Goal: Leave review/rating: Leave review/rating

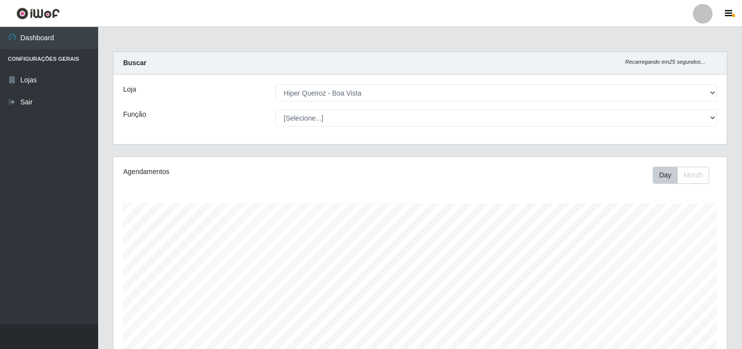
select select "514"
click at [461, 154] on div "Carregando... Buscar Recarregando em 7 segundos... Loja [Selecione...] Hiper Qu…" at bounding box center [419, 103] width 629 height 105
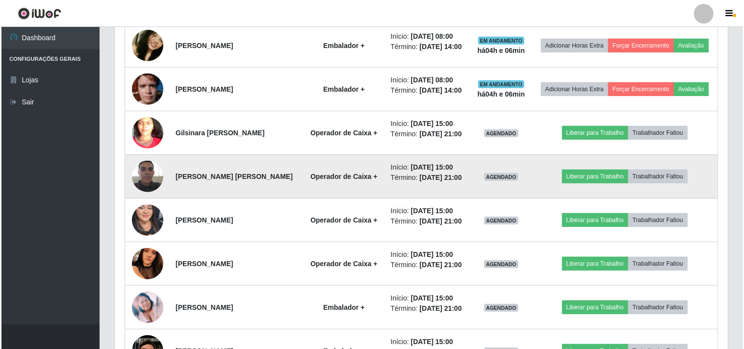
scroll to position [599, 0]
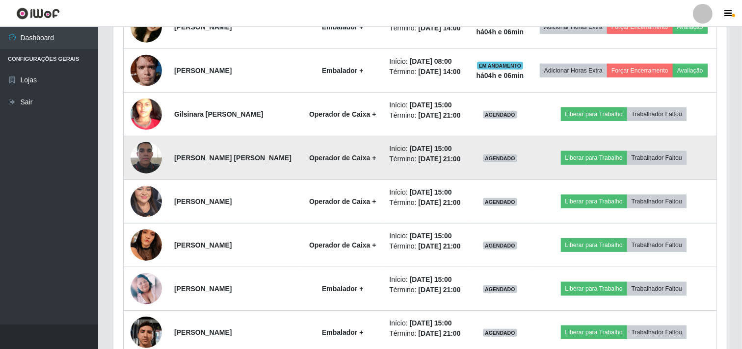
click at [145, 157] on img at bounding box center [145, 158] width 31 height 42
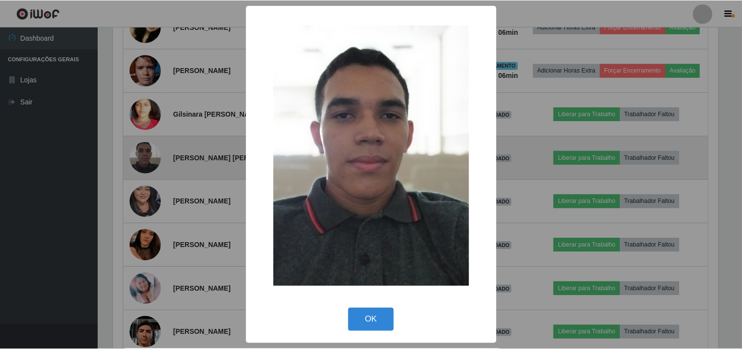
scroll to position [203, 607]
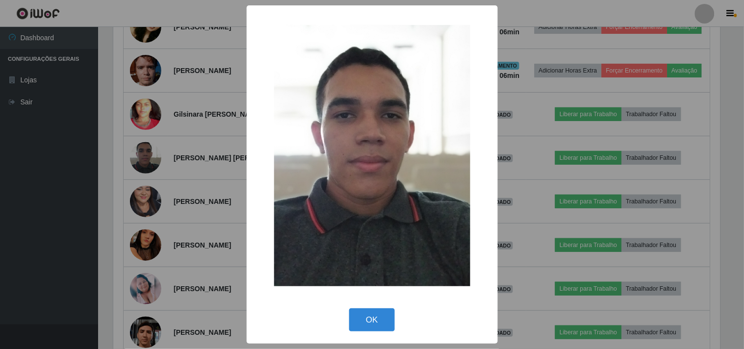
click at [143, 173] on div "× OK Cancel" at bounding box center [372, 174] width 744 height 349
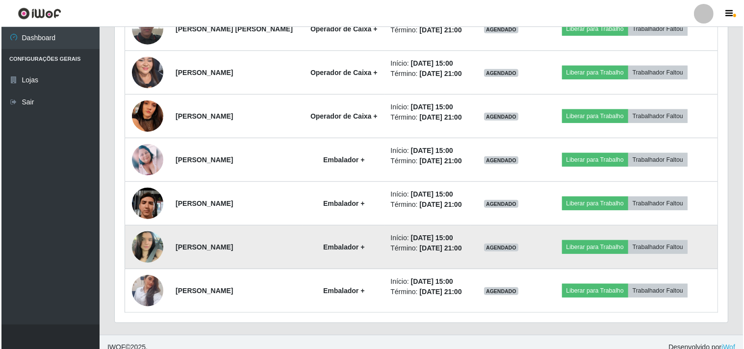
scroll to position [739, 0]
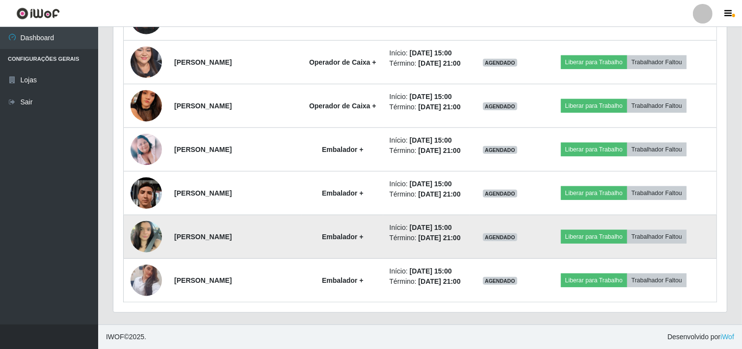
click at [148, 235] on img at bounding box center [145, 237] width 31 height 42
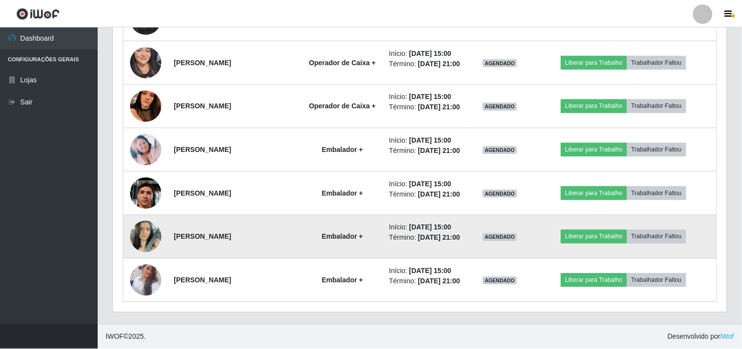
scroll to position [203, 607]
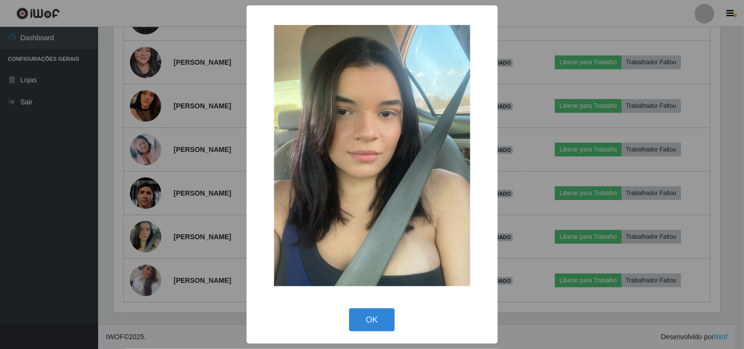
click at [172, 197] on div "× OK Cancel" at bounding box center [372, 174] width 744 height 349
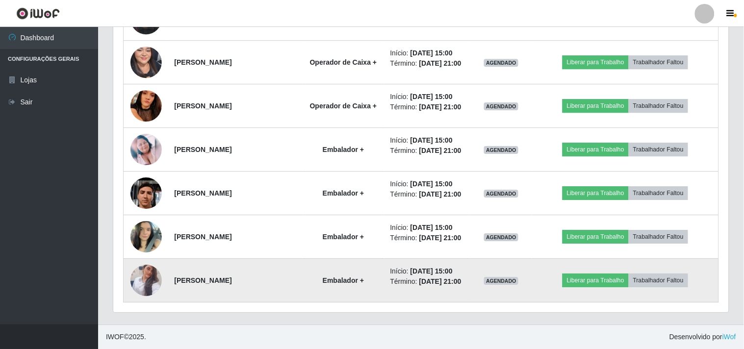
scroll to position [203, 613]
click at [145, 275] on img at bounding box center [145, 281] width 31 height 56
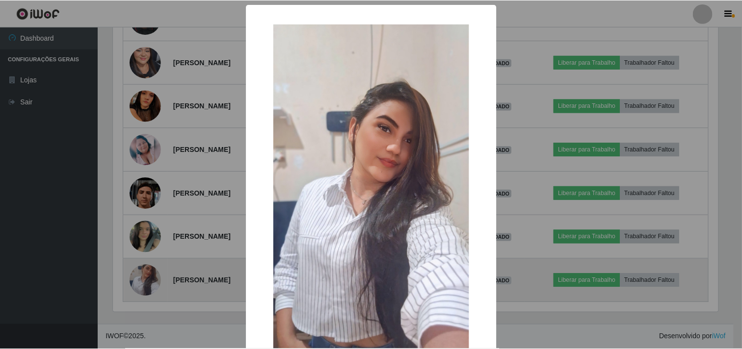
scroll to position [203, 607]
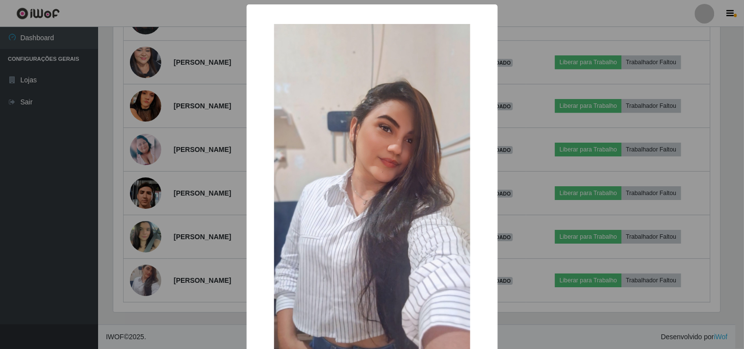
click at [159, 210] on div "× OK Cancel" at bounding box center [372, 174] width 744 height 349
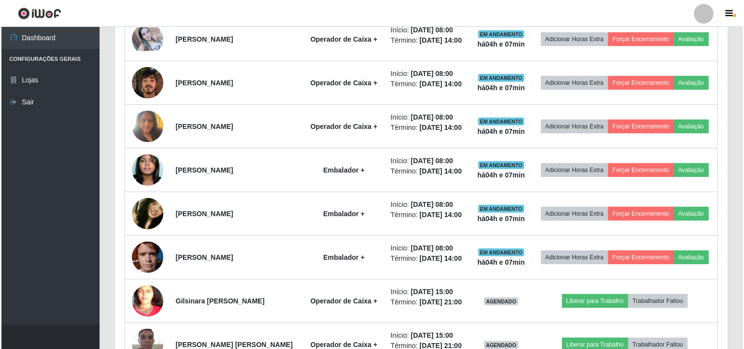
scroll to position [358, 0]
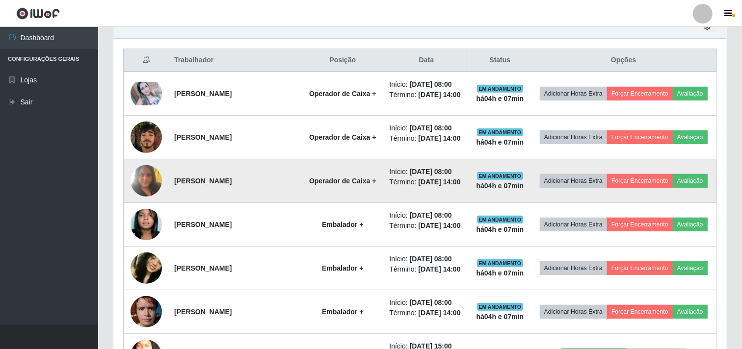
click at [143, 178] on img at bounding box center [145, 181] width 31 height 42
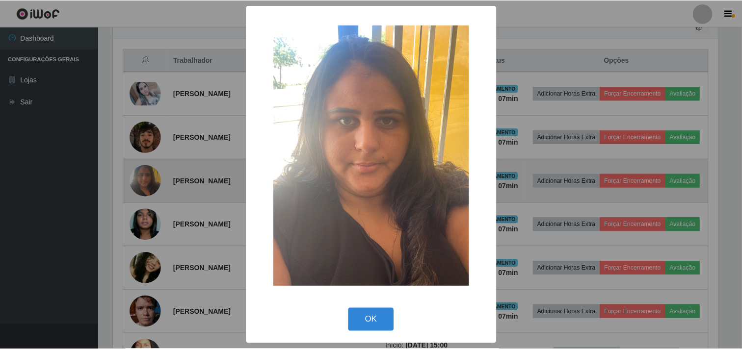
scroll to position [203, 607]
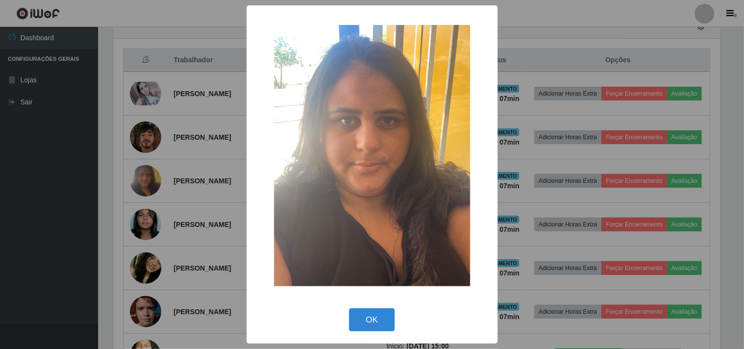
click at [145, 183] on div "× OK Cancel" at bounding box center [372, 174] width 744 height 349
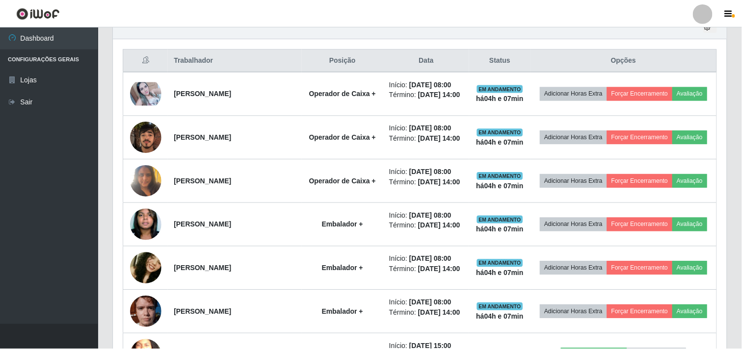
scroll to position [203, 613]
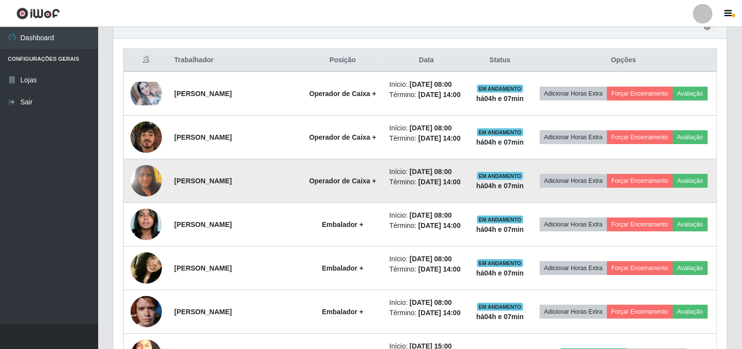
click at [141, 183] on img at bounding box center [145, 181] width 31 height 42
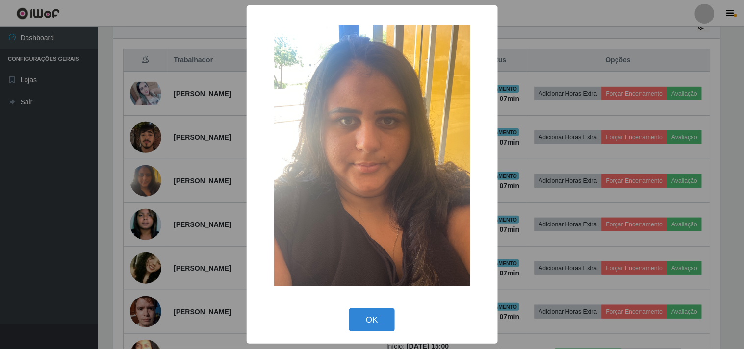
click at [149, 181] on div "× OK Cancel" at bounding box center [372, 174] width 744 height 349
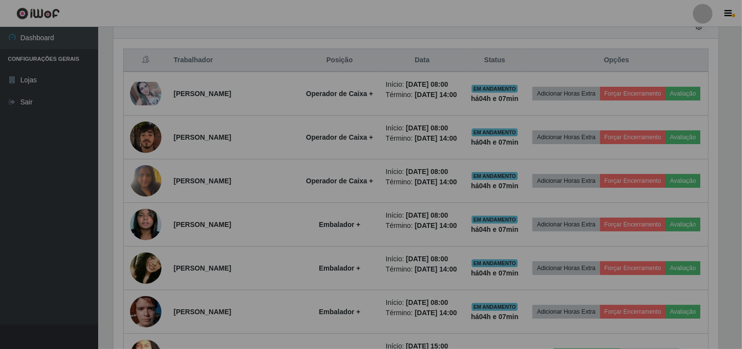
scroll to position [0, 0]
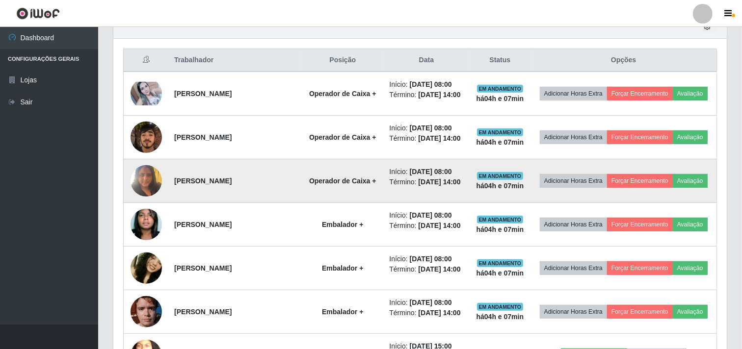
click at [136, 180] on img at bounding box center [145, 181] width 31 height 42
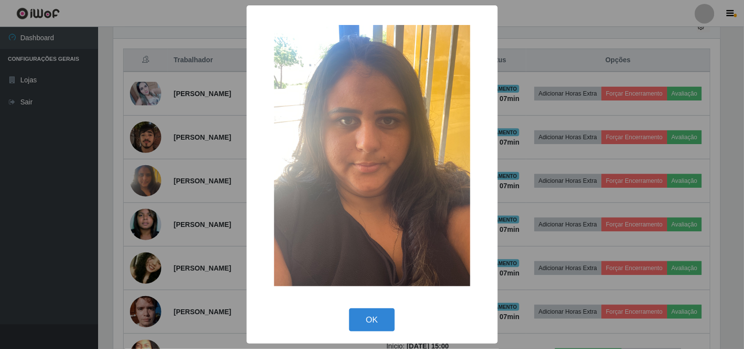
click at [156, 173] on div "× OK Cancel" at bounding box center [372, 174] width 744 height 349
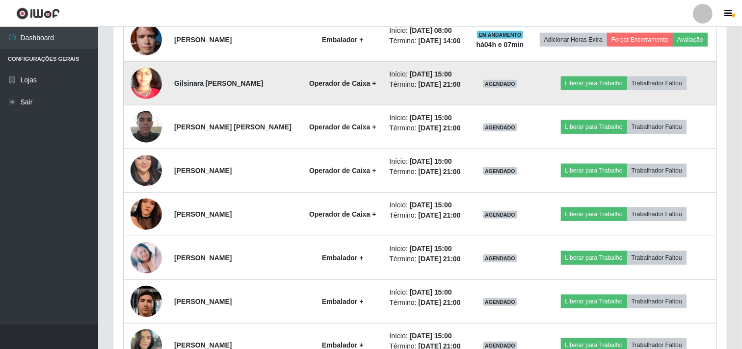
click at [146, 84] on img at bounding box center [145, 84] width 31 height 68
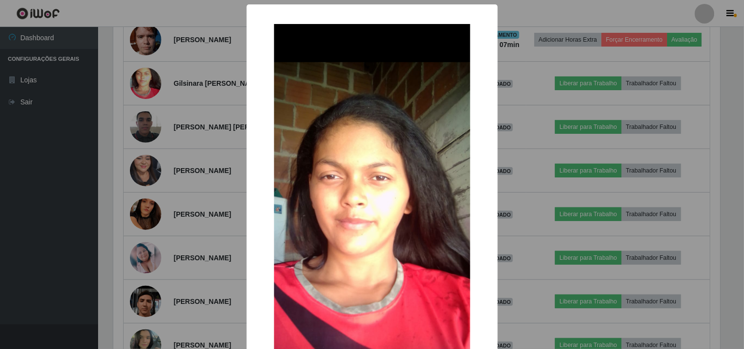
click at [168, 149] on div "× OK Cancel" at bounding box center [372, 174] width 744 height 349
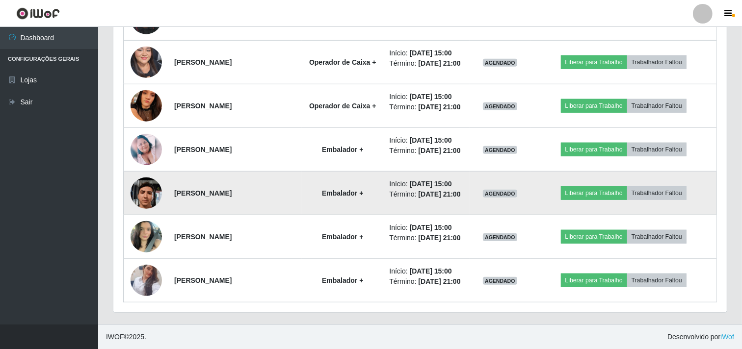
click at [146, 200] on img at bounding box center [145, 193] width 31 height 70
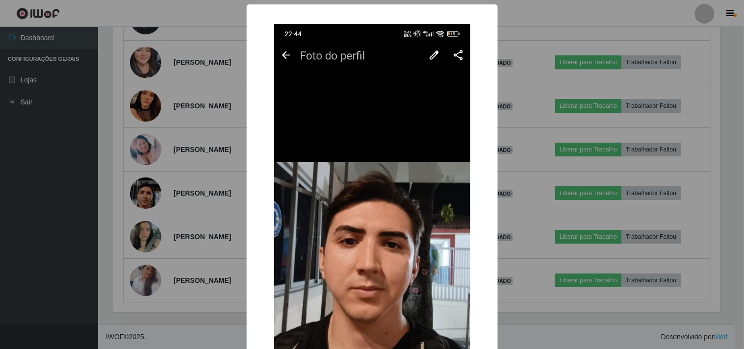
click at [148, 200] on div "× OK Cancel" at bounding box center [372, 174] width 744 height 349
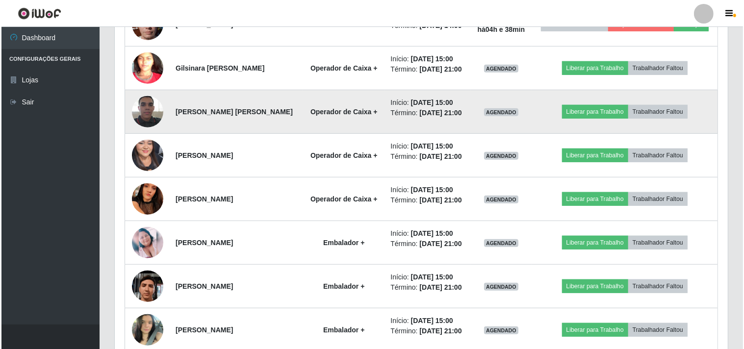
scroll to position [654, 0]
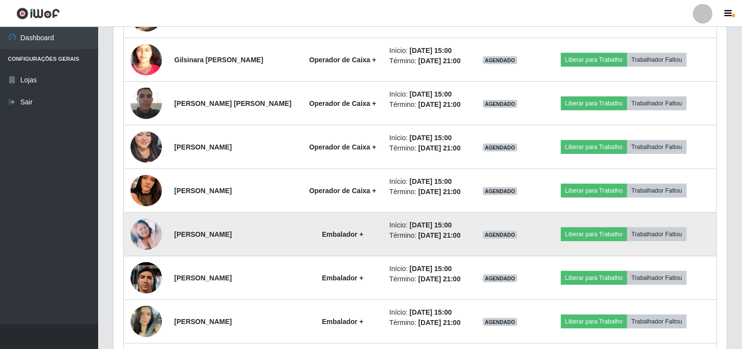
click at [145, 233] on img at bounding box center [145, 234] width 31 height 31
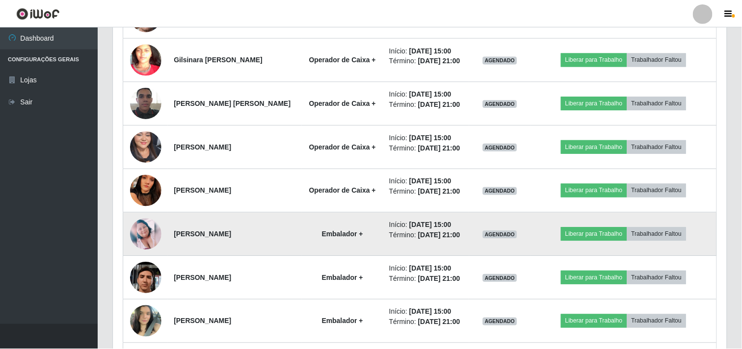
scroll to position [203, 607]
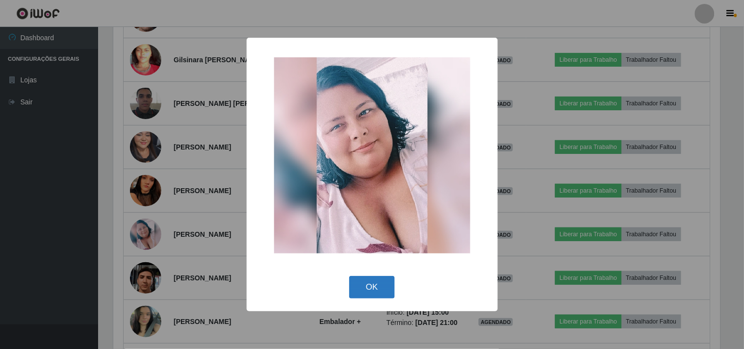
click at [385, 285] on button "OK" at bounding box center [372, 287] width 46 height 23
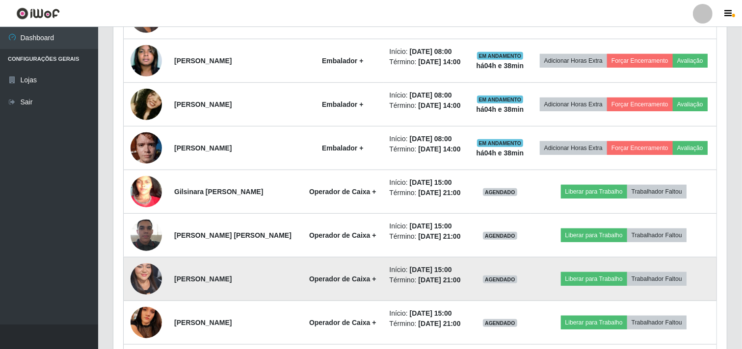
scroll to position [521, 0]
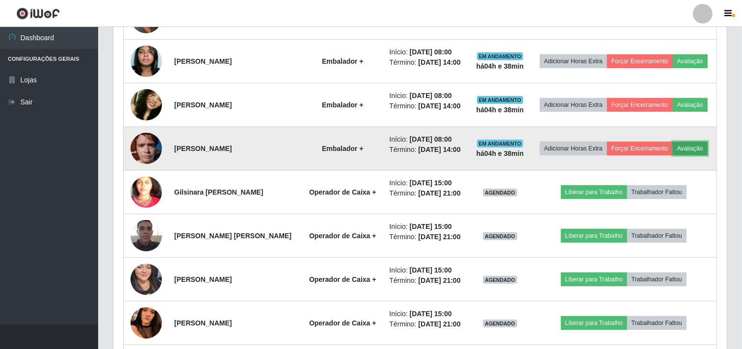
click at [705, 142] on button "Avaliação" at bounding box center [689, 149] width 35 height 14
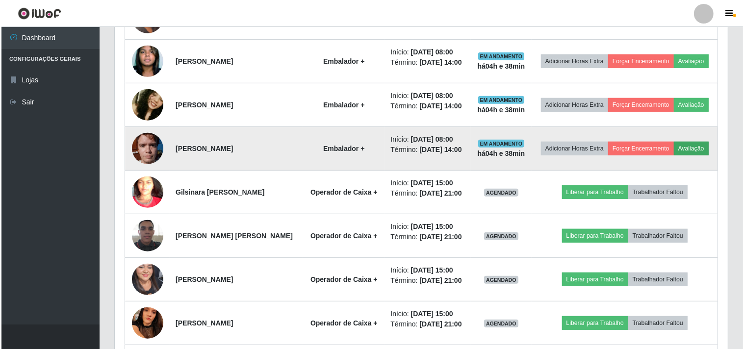
scroll to position [203, 607]
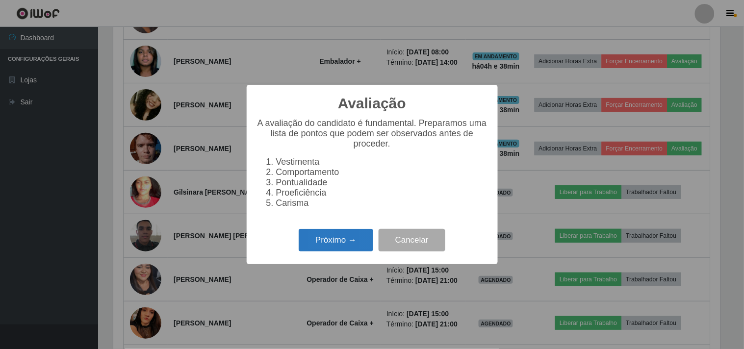
click at [326, 242] on button "Próximo →" at bounding box center [336, 240] width 75 height 23
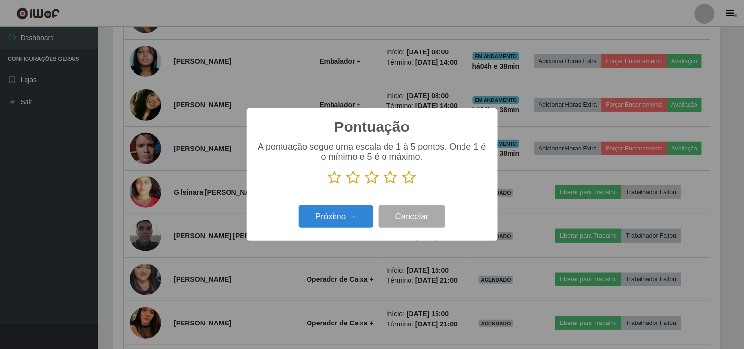
click at [404, 174] on icon at bounding box center [410, 177] width 14 height 15
click at [403, 185] on input "radio" at bounding box center [403, 185] width 0 height 0
click at [329, 208] on button "Próximo →" at bounding box center [336, 216] width 75 height 23
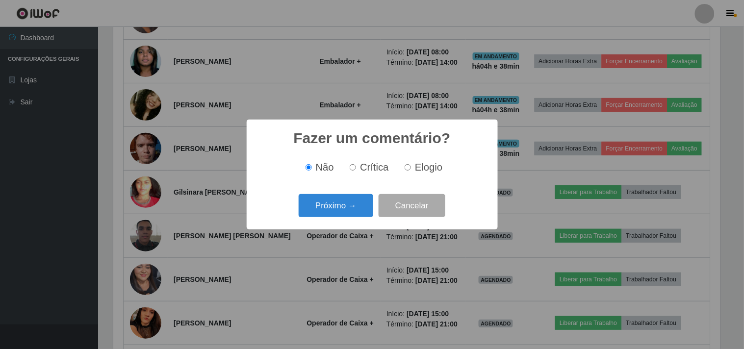
click at [410, 167] on input "Elogio" at bounding box center [408, 167] width 6 height 6
radio input "true"
click at [355, 202] on button "Próximo →" at bounding box center [336, 205] width 75 height 23
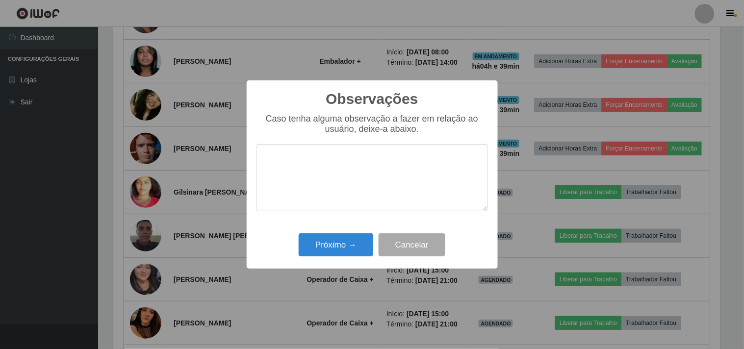
click at [392, 149] on textarea at bounding box center [372, 177] width 231 height 67
type textarea "AGIL E CARISMATICO"
click at [352, 244] on button "Próximo →" at bounding box center [336, 244] width 75 height 23
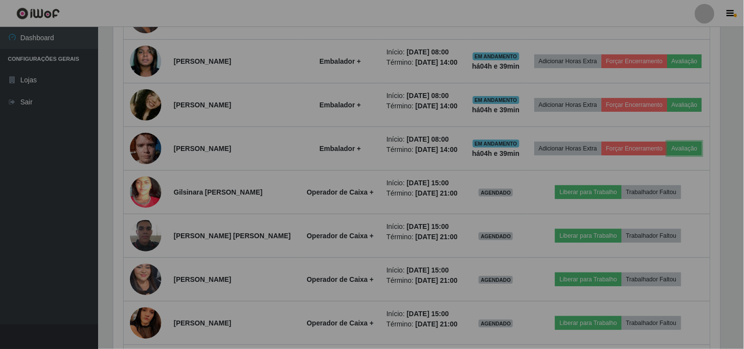
scroll to position [203, 613]
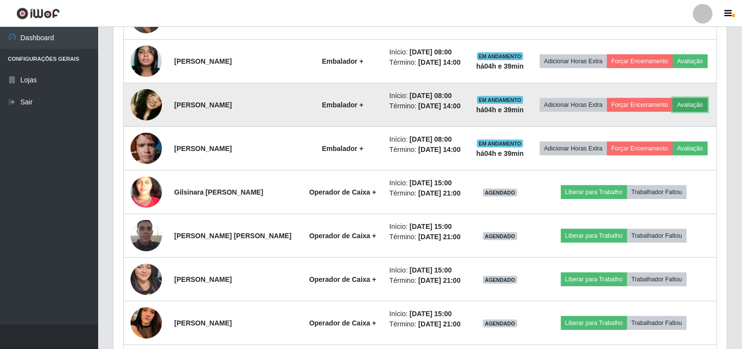
click at [700, 105] on button "Avaliação" at bounding box center [689, 105] width 35 height 14
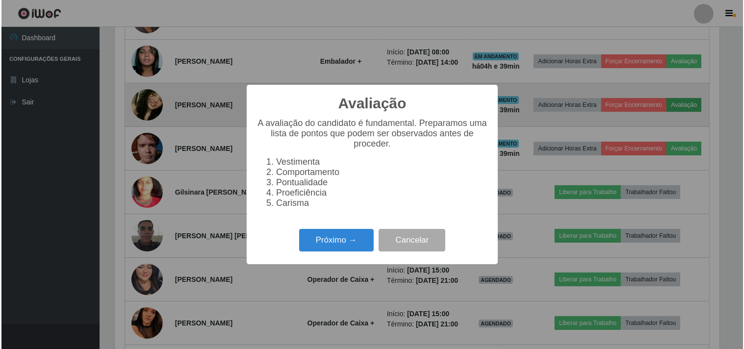
scroll to position [203, 607]
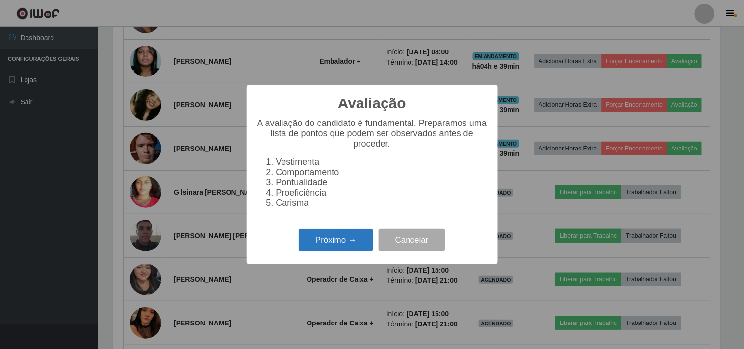
click at [339, 239] on button "Próximo →" at bounding box center [336, 240] width 75 height 23
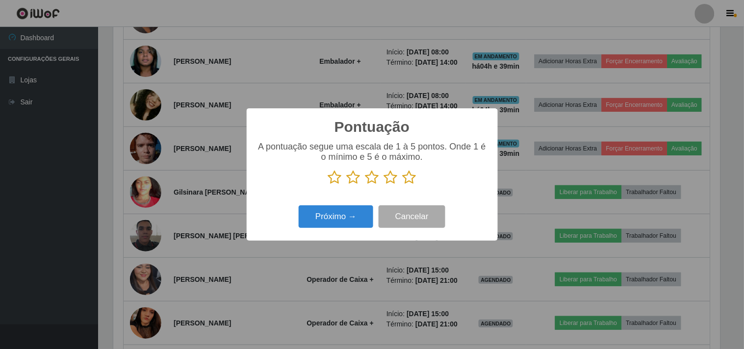
click at [409, 180] on icon at bounding box center [410, 177] width 14 height 15
click at [403, 185] on input "radio" at bounding box center [403, 185] width 0 height 0
click at [325, 219] on button "Próximo →" at bounding box center [336, 216] width 75 height 23
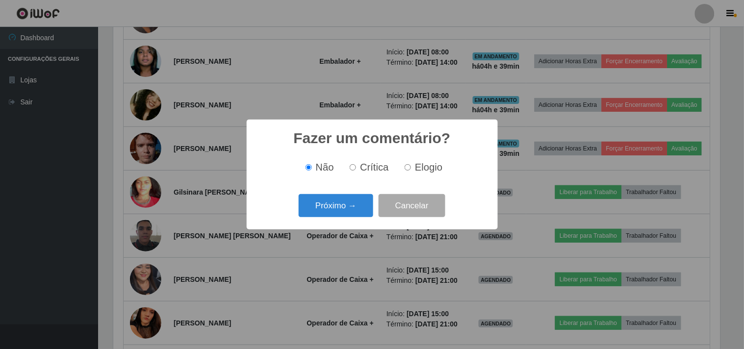
click at [420, 169] on span "Elogio" at bounding box center [428, 167] width 27 height 11
click at [411, 169] on input "Elogio" at bounding box center [408, 167] width 6 height 6
radio input "true"
click at [337, 223] on div "Fazer um comentário? × Não Crítica Elogio Próximo → Cancelar" at bounding box center [372, 175] width 251 height 110
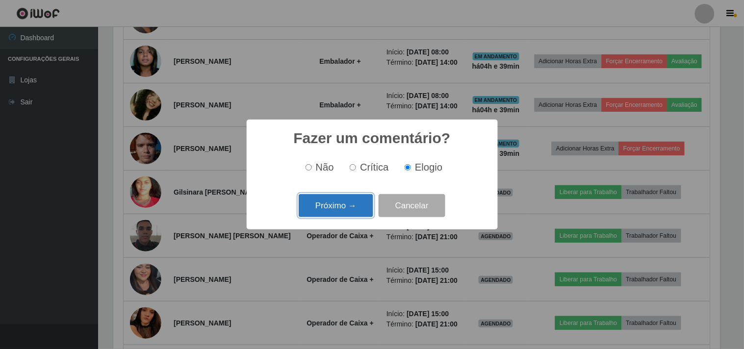
click at [346, 204] on button "Próximo →" at bounding box center [336, 205] width 75 height 23
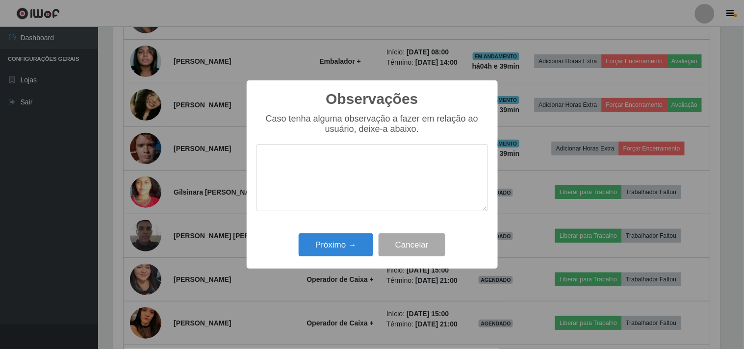
click at [347, 169] on textarea at bounding box center [372, 177] width 231 height 67
type textarea "CONCENTRADA E AGIL"
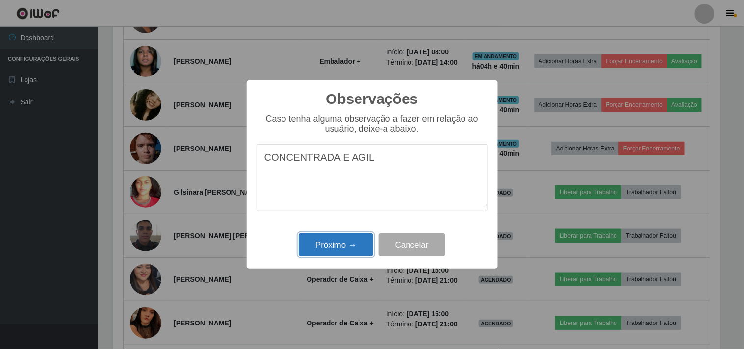
click at [340, 249] on button "Próximo →" at bounding box center [336, 244] width 75 height 23
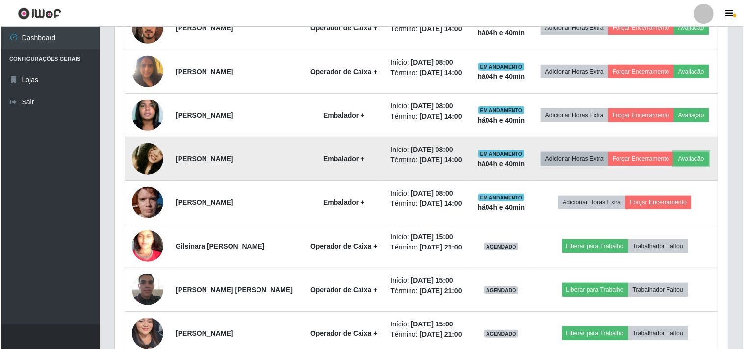
scroll to position [467, 0]
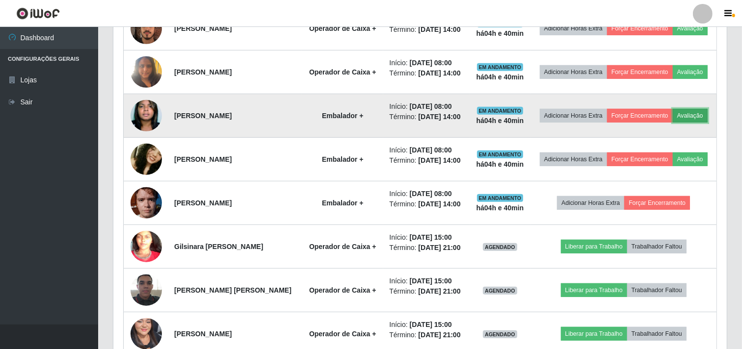
click at [703, 115] on button "Avaliação" at bounding box center [689, 116] width 35 height 14
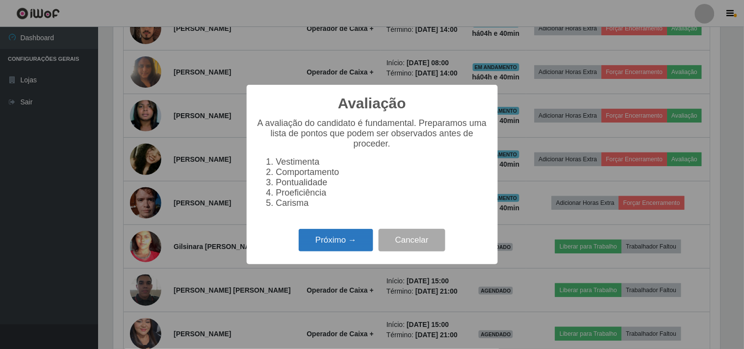
click at [350, 241] on button "Próximo →" at bounding box center [336, 240] width 75 height 23
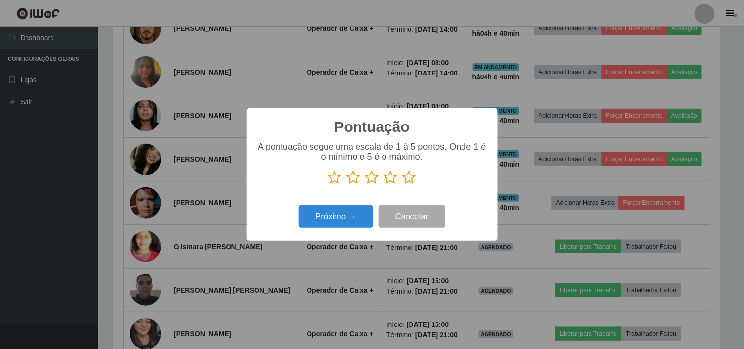
click at [413, 177] on icon at bounding box center [410, 177] width 14 height 15
click at [403, 185] on input "radio" at bounding box center [403, 185] width 0 height 0
click at [368, 211] on button "Próximo →" at bounding box center [336, 216] width 75 height 23
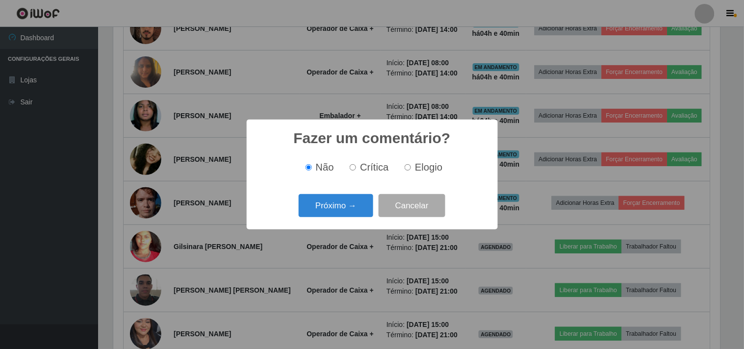
click at [410, 168] on input "Elogio" at bounding box center [408, 167] width 6 height 6
radio input "true"
click at [334, 211] on button "Próximo →" at bounding box center [336, 205] width 75 height 23
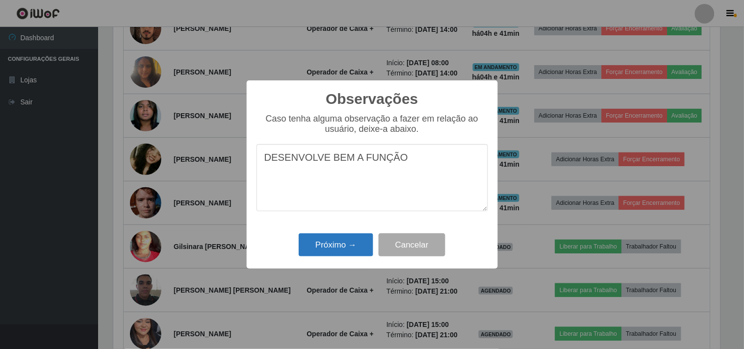
type textarea "DESENVOLVE BEM A FUNÇÃO"
click at [361, 238] on button "Próximo →" at bounding box center [336, 244] width 75 height 23
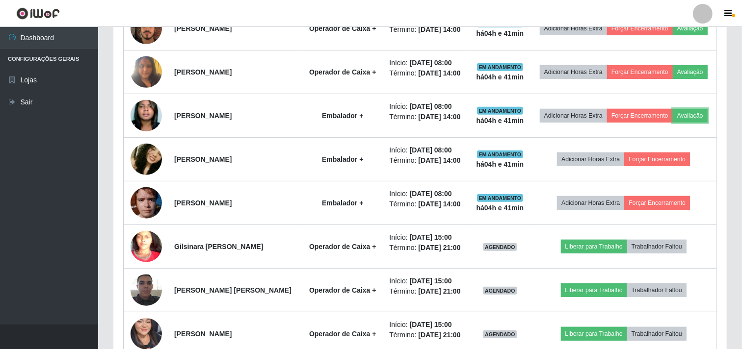
scroll to position [203, 613]
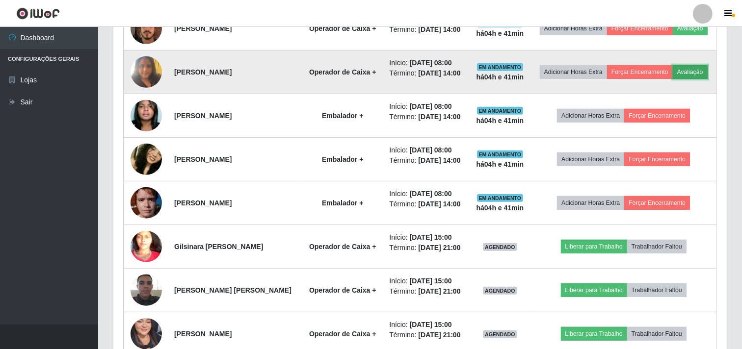
click at [706, 71] on button "Avaliação" at bounding box center [689, 72] width 35 height 14
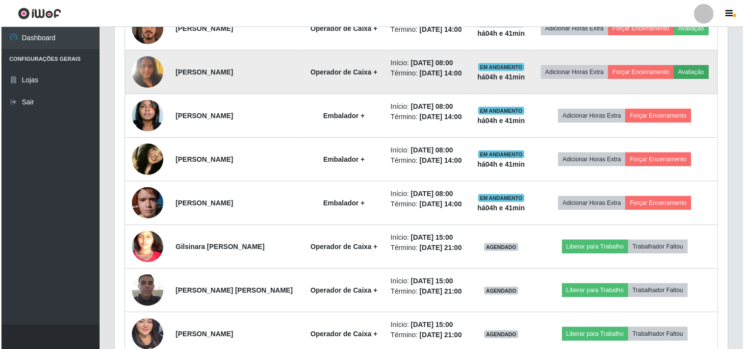
scroll to position [203, 607]
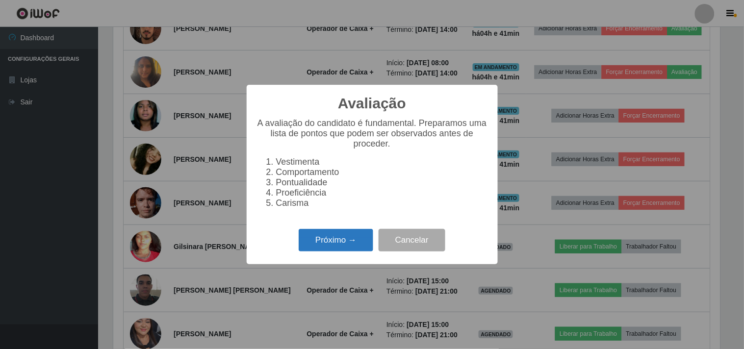
click at [325, 238] on button "Próximo →" at bounding box center [336, 240] width 75 height 23
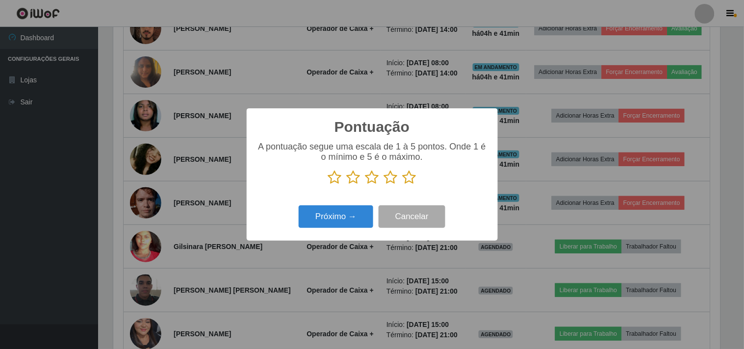
scroll to position [490243, 489839]
click at [404, 183] on icon at bounding box center [410, 177] width 14 height 15
click at [403, 185] on input "radio" at bounding box center [403, 185] width 0 height 0
click at [361, 215] on button "Próximo →" at bounding box center [336, 216] width 75 height 23
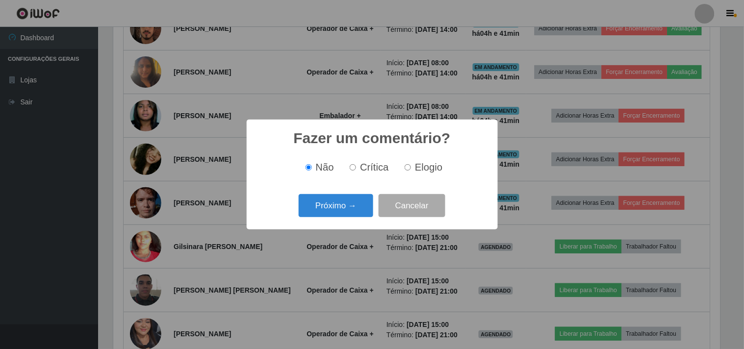
click at [422, 167] on span "Elogio" at bounding box center [428, 167] width 27 height 11
click at [411, 167] on input "Elogio" at bounding box center [408, 167] width 6 height 6
radio input "true"
click at [358, 204] on button "Próximo →" at bounding box center [336, 205] width 75 height 23
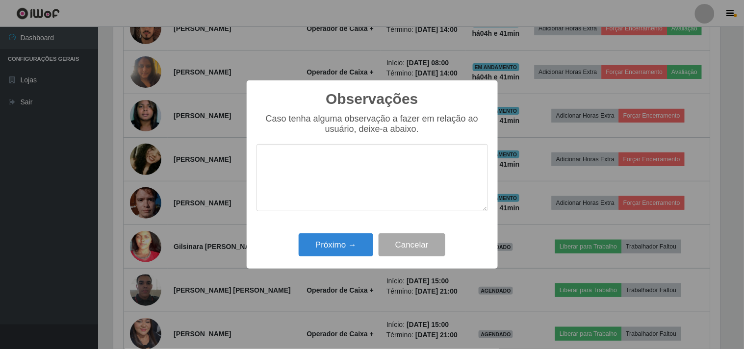
click at [373, 177] on textarea at bounding box center [372, 177] width 231 height 67
type textarea "C"
type textarea "ABILIDADE E RAPIDEZ"
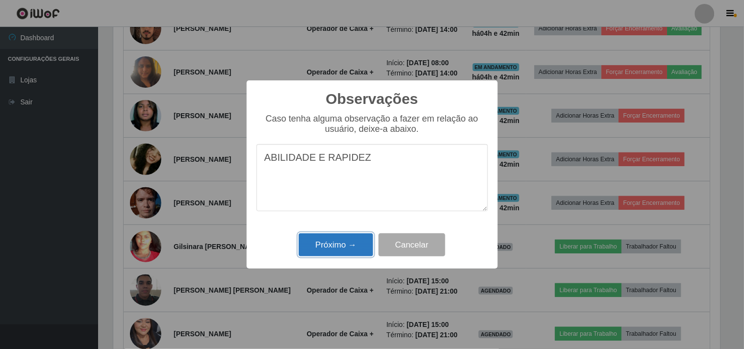
click at [355, 256] on button "Próximo →" at bounding box center [336, 244] width 75 height 23
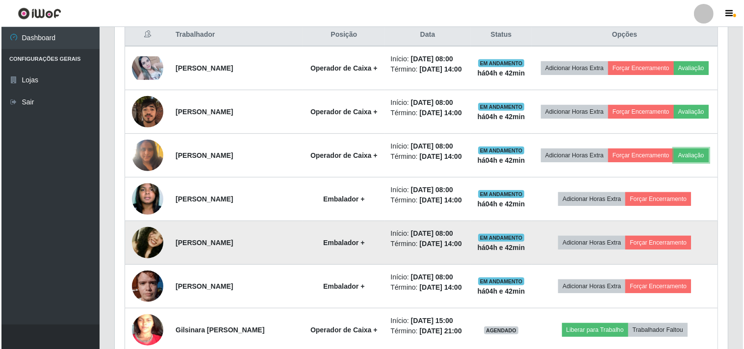
scroll to position [358, 0]
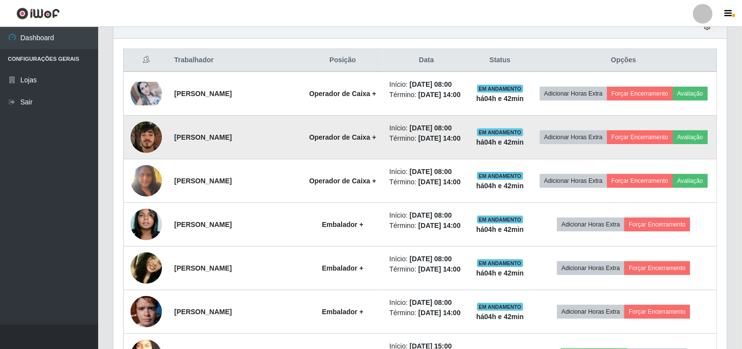
click at [132, 136] on img at bounding box center [145, 137] width 31 height 42
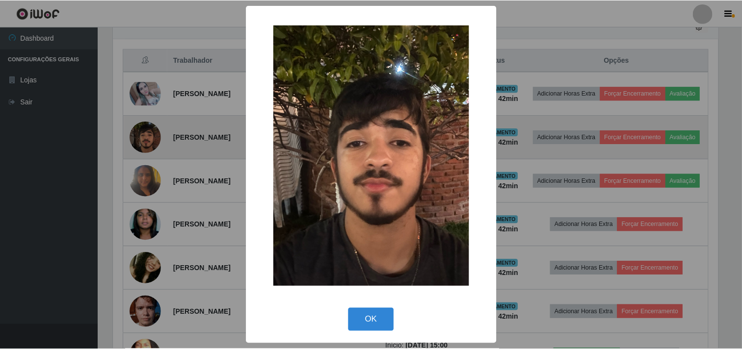
scroll to position [203, 607]
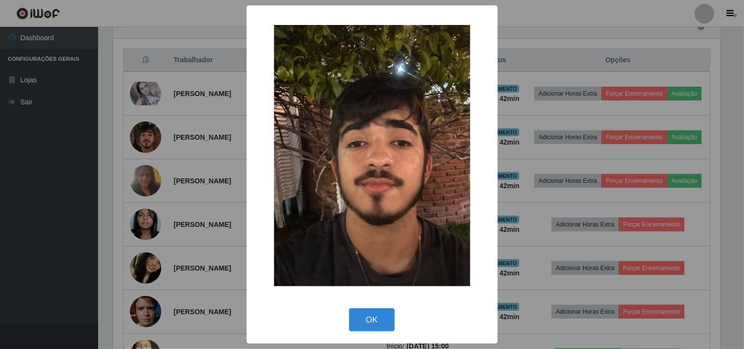
click at [17, 194] on div "× OK Cancel" at bounding box center [372, 174] width 744 height 349
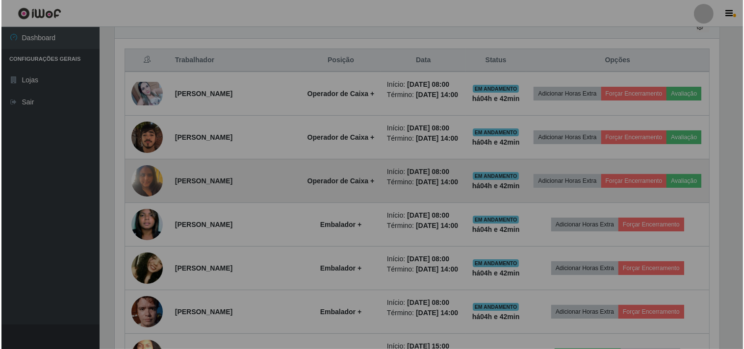
scroll to position [203, 613]
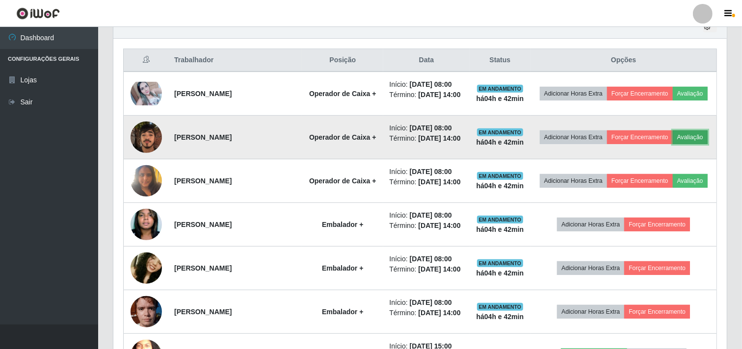
click at [697, 138] on button "Avaliação" at bounding box center [689, 137] width 35 height 14
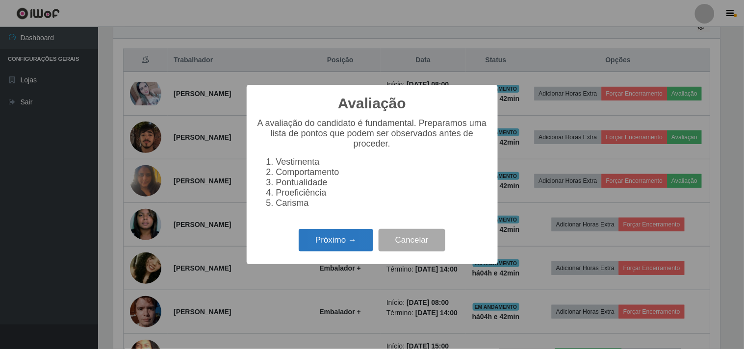
drag, startPoint x: 371, startPoint y: 231, endPoint x: 350, endPoint y: 244, distance: 24.8
click at [354, 243] on div "Próximo → Cancelar" at bounding box center [372, 240] width 231 height 28
click at [350, 244] on button "Próximo →" at bounding box center [336, 240] width 75 height 23
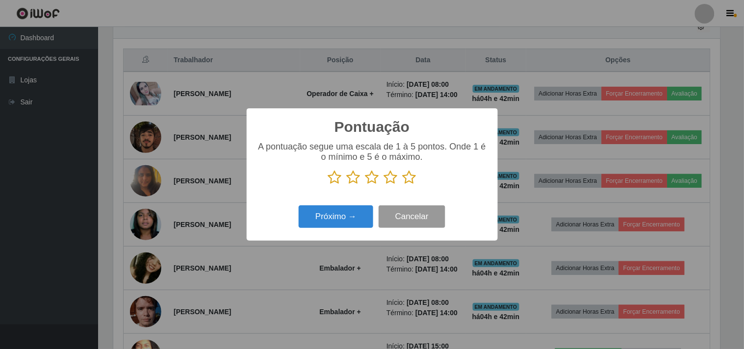
scroll to position [490243, 489839]
click at [411, 181] on icon at bounding box center [410, 177] width 14 height 15
click at [403, 185] on input "radio" at bounding box center [403, 185] width 0 height 0
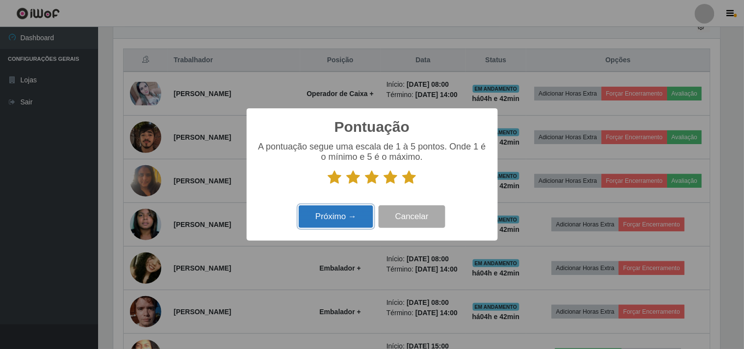
click at [345, 212] on button "Próximo →" at bounding box center [336, 216] width 75 height 23
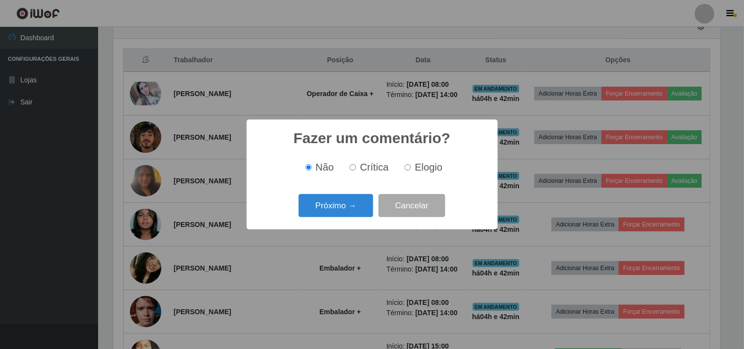
click at [411, 171] on label "Elogio" at bounding box center [422, 167] width 42 height 11
click at [411, 171] on input "Elogio" at bounding box center [408, 167] width 6 height 6
radio input "true"
click at [373, 205] on button "Próximo →" at bounding box center [336, 205] width 75 height 23
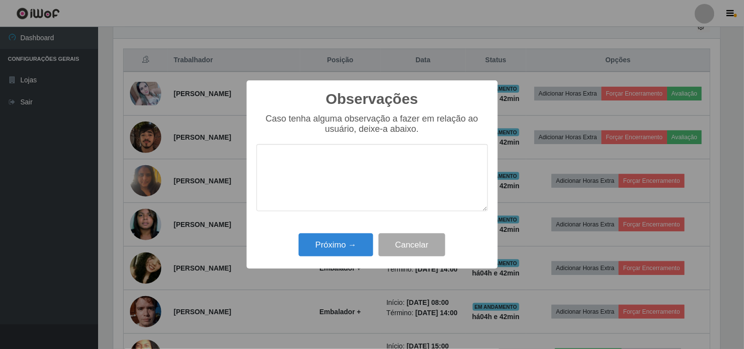
click at [375, 172] on textarea at bounding box center [372, 177] width 231 height 67
type textarea "PRESTATIVO E AGIL"
click at [321, 256] on button "Próximo →" at bounding box center [336, 244] width 75 height 23
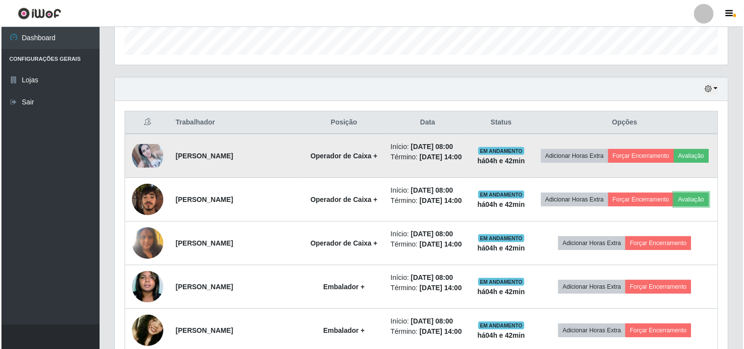
scroll to position [194, 0]
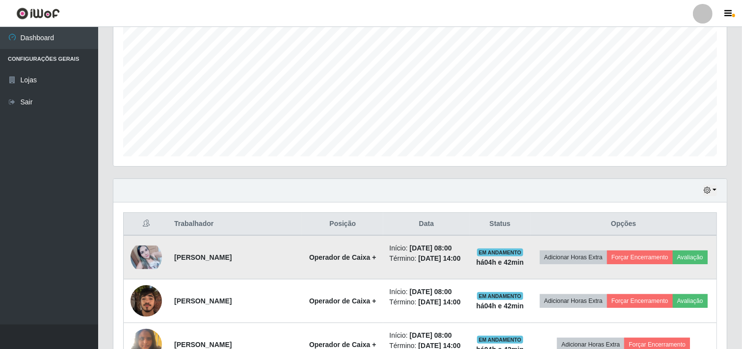
click at [148, 254] on img at bounding box center [145, 258] width 31 height 24
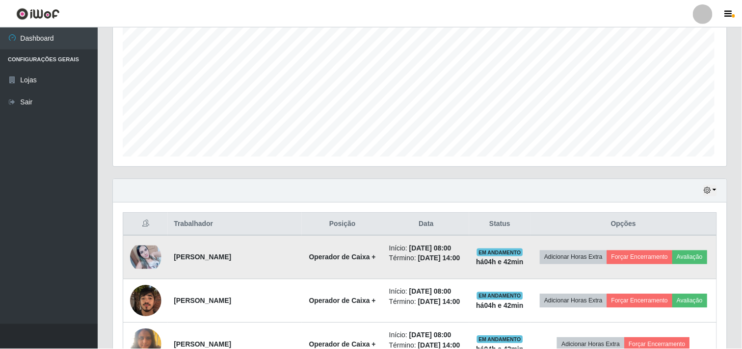
scroll to position [203, 607]
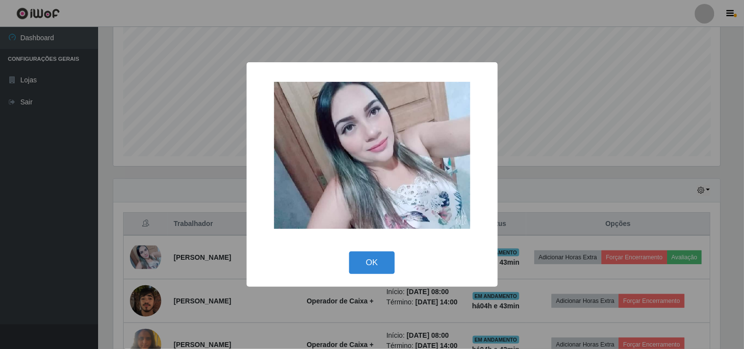
click at [51, 204] on div "× OK Cancel" at bounding box center [372, 174] width 744 height 349
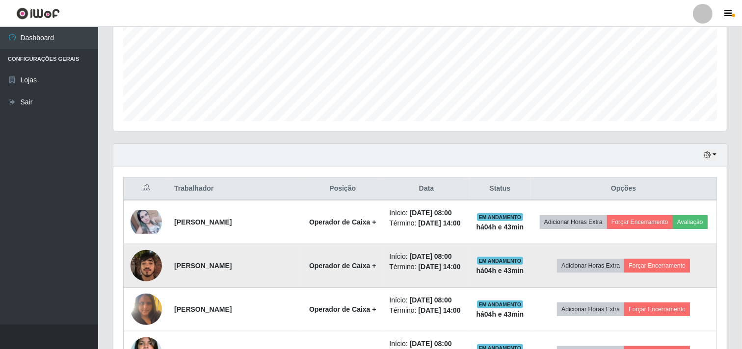
scroll to position [249, 0]
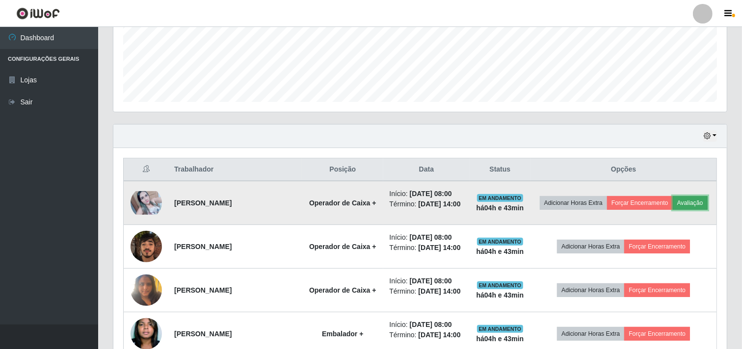
click at [701, 203] on button "Avaliação" at bounding box center [689, 203] width 35 height 14
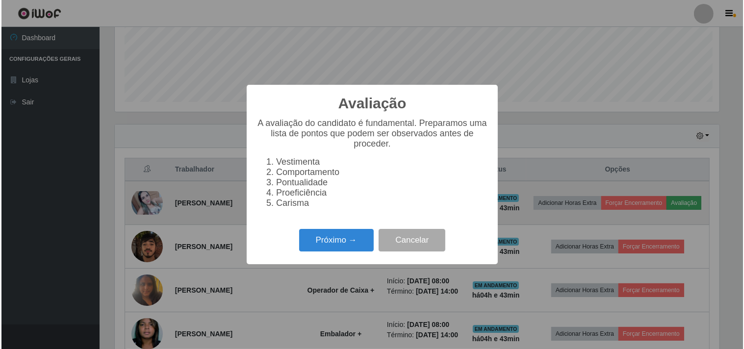
scroll to position [203, 607]
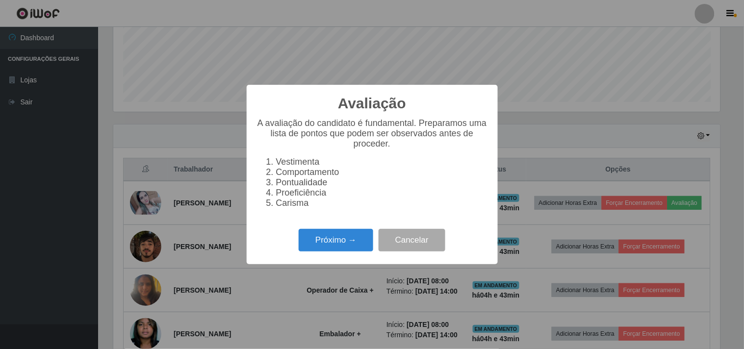
click at [285, 251] on div "Próximo → Cancelar" at bounding box center [372, 240] width 231 height 28
click at [314, 252] on button "Próximo →" at bounding box center [336, 240] width 75 height 23
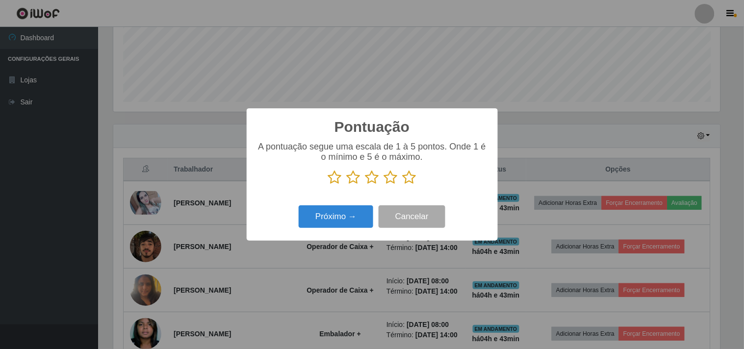
scroll to position [490243, 489839]
click at [408, 192] on div "A pontuação segue uma escala de 1 à 5 pontos. Onde 1 é o mínimo e 5 é o máximo." at bounding box center [372, 167] width 231 height 51
click at [408, 188] on div "A pontuação segue uma escala de 1 à 5 pontos. Onde 1 é o mínimo e 5 é o máximo." at bounding box center [372, 167] width 231 height 51
click at [409, 178] on icon at bounding box center [410, 177] width 14 height 15
click at [403, 185] on input "radio" at bounding box center [403, 185] width 0 height 0
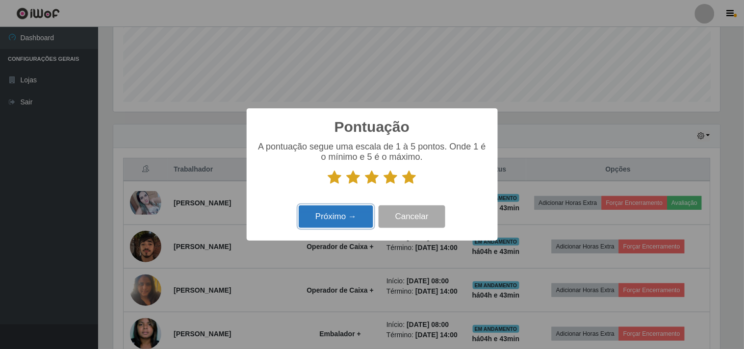
click at [321, 224] on button "Próximo →" at bounding box center [336, 216] width 75 height 23
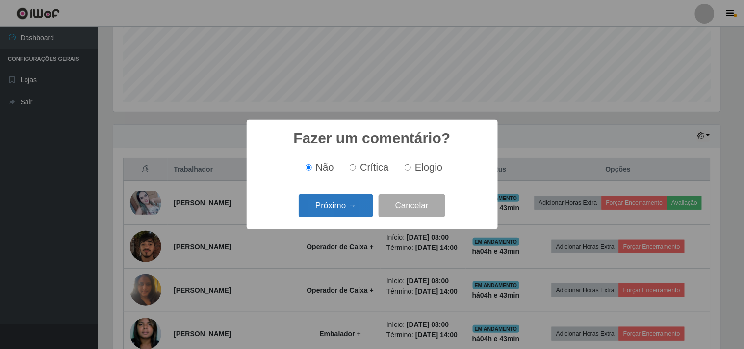
click at [361, 198] on button "Próximo →" at bounding box center [336, 205] width 75 height 23
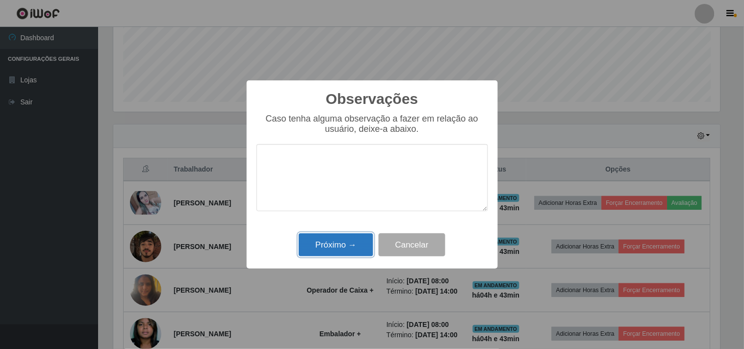
click at [343, 246] on button "Próximo →" at bounding box center [336, 244] width 75 height 23
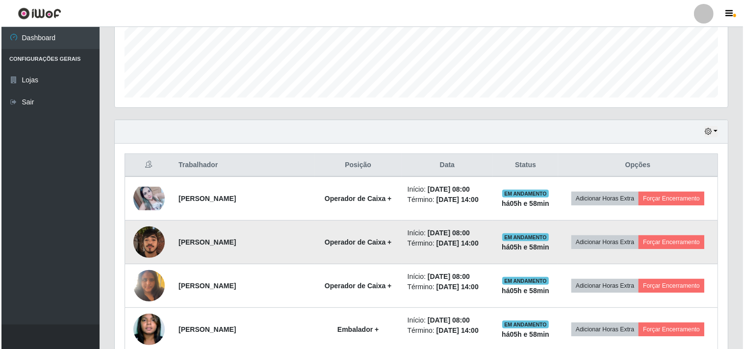
scroll to position [272, 0]
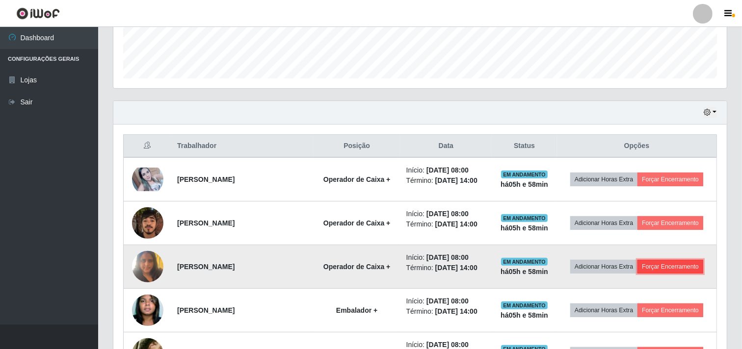
click at [684, 267] on button "Forçar Encerramento" at bounding box center [670, 267] width 66 height 14
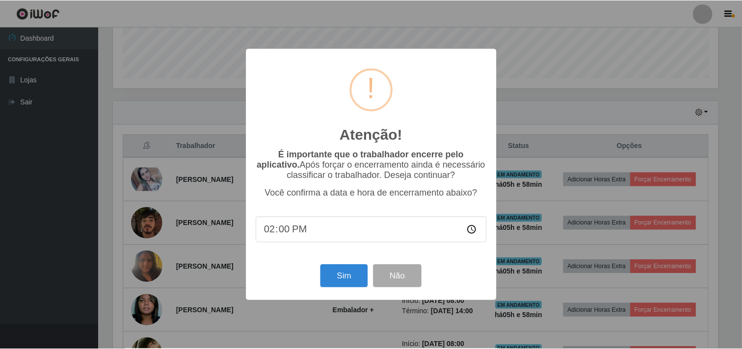
scroll to position [203, 607]
click at [355, 280] on button "Sim" at bounding box center [345, 276] width 48 height 23
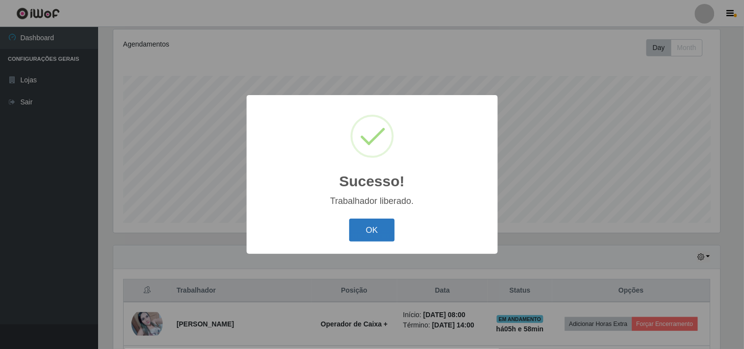
click at [372, 235] on button "OK" at bounding box center [372, 230] width 46 height 23
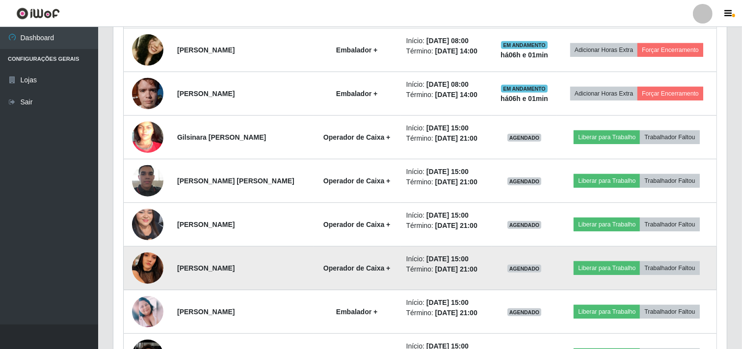
scroll to position [532, 0]
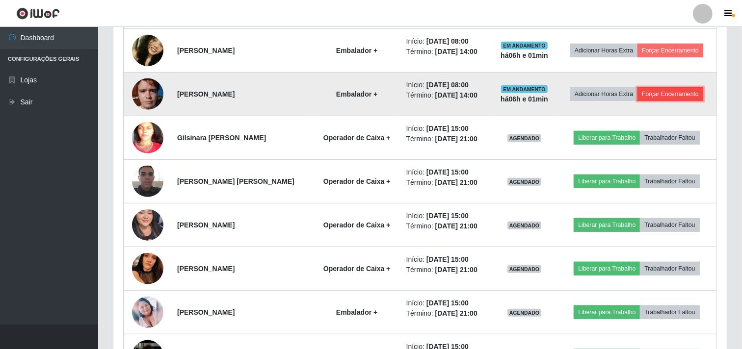
click at [679, 94] on button "Forçar Encerramento" at bounding box center [670, 94] width 66 height 14
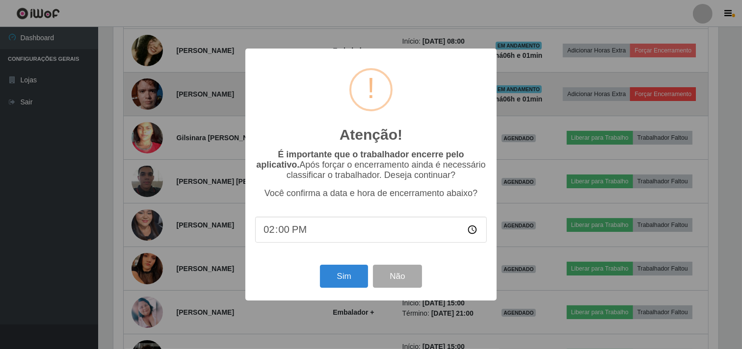
scroll to position [203, 607]
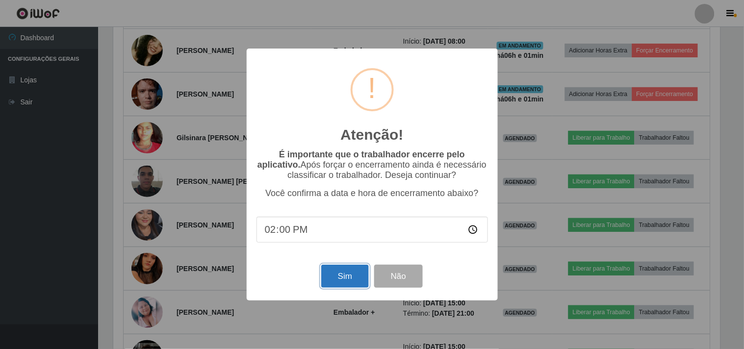
click at [352, 270] on button "Sim" at bounding box center [345, 276] width 48 height 23
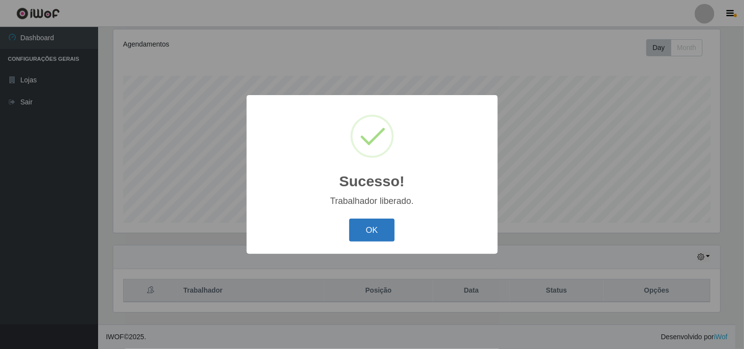
click at [370, 234] on button "OK" at bounding box center [372, 230] width 46 height 23
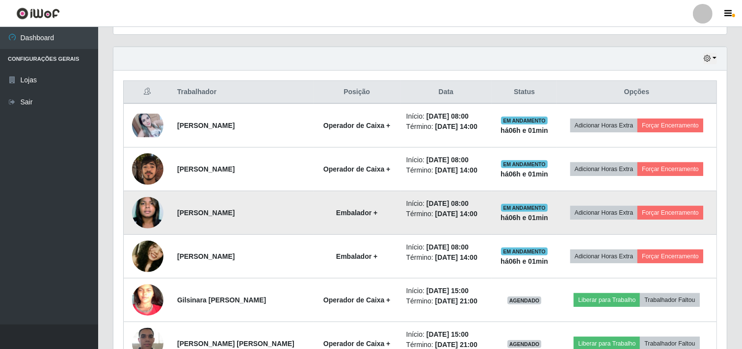
scroll to position [345, 0]
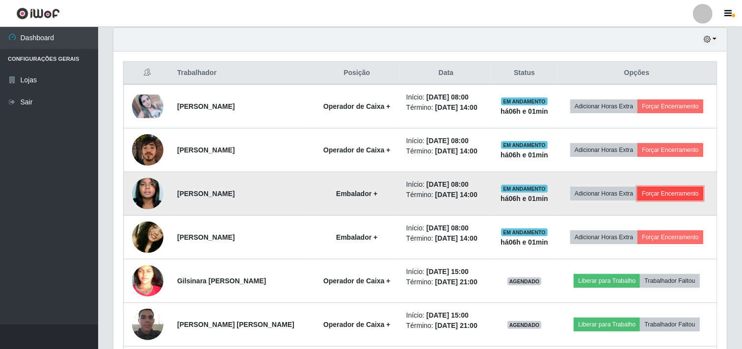
click at [697, 194] on button "Forçar Encerramento" at bounding box center [670, 194] width 66 height 14
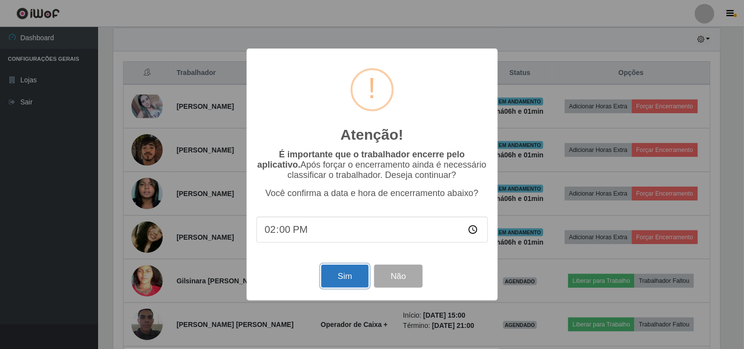
click at [346, 274] on button "Sim" at bounding box center [345, 276] width 48 height 23
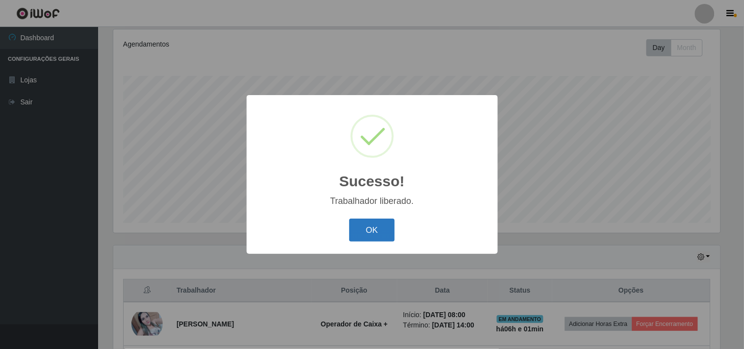
click at [375, 229] on button "OK" at bounding box center [372, 230] width 46 height 23
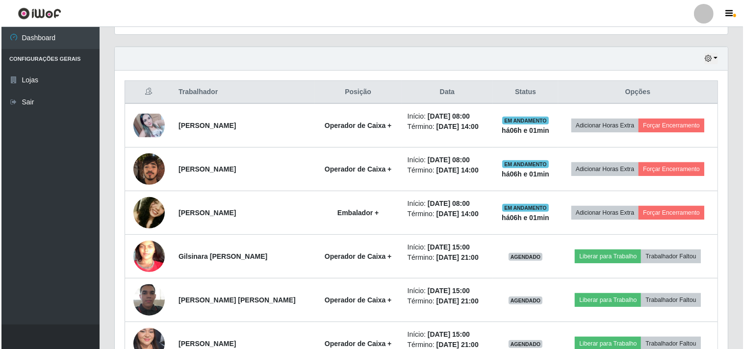
scroll to position [345, 0]
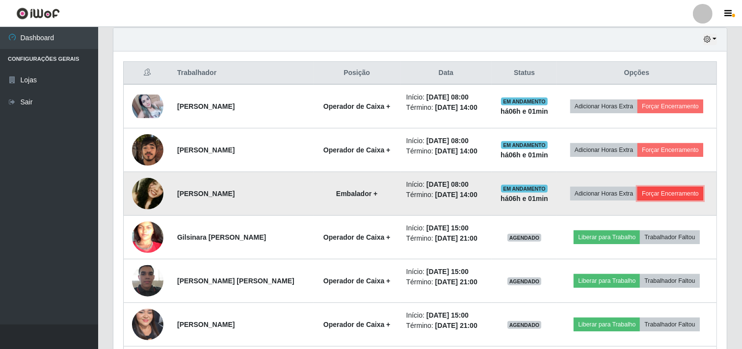
click at [694, 190] on button "Forçar Encerramento" at bounding box center [670, 194] width 66 height 14
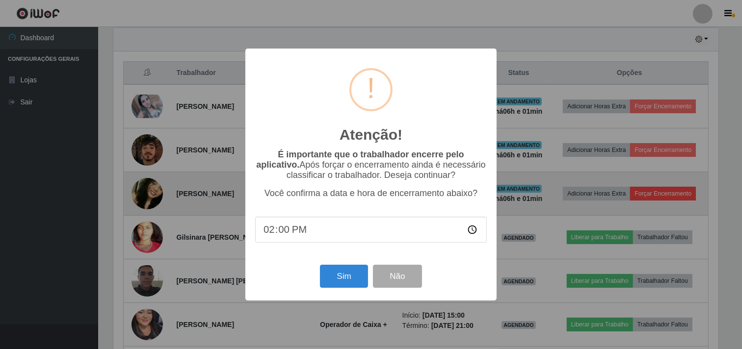
scroll to position [203, 607]
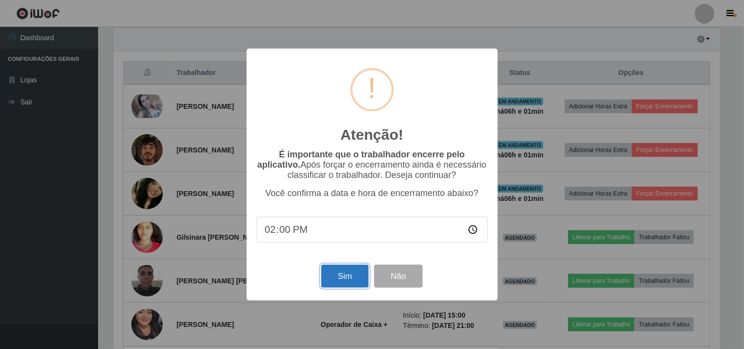
click at [342, 276] on button "Sim" at bounding box center [345, 276] width 48 height 23
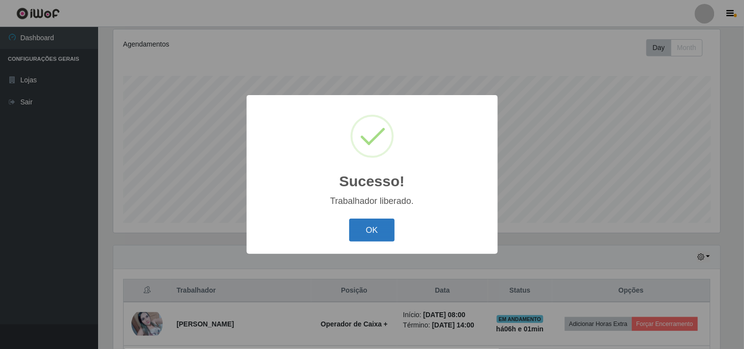
click at [376, 226] on button "OK" at bounding box center [372, 230] width 46 height 23
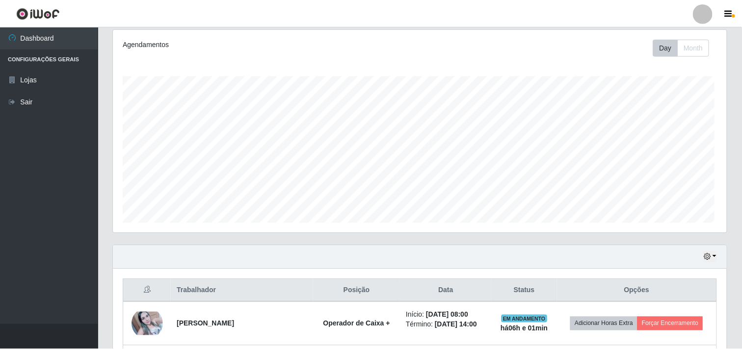
scroll to position [490243, 489834]
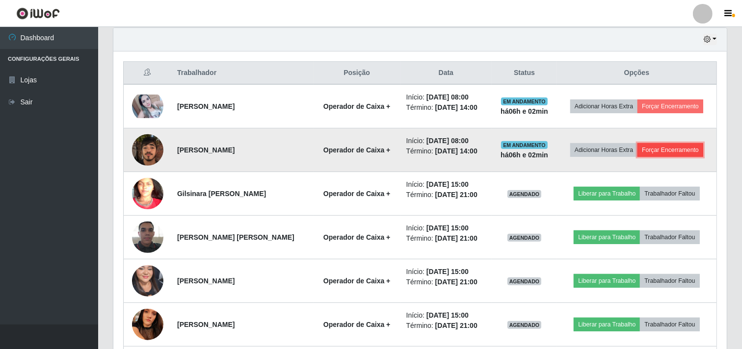
click at [671, 152] on button "Forçar Encerramento" at bounding box center [670, 150] width 66 height 14
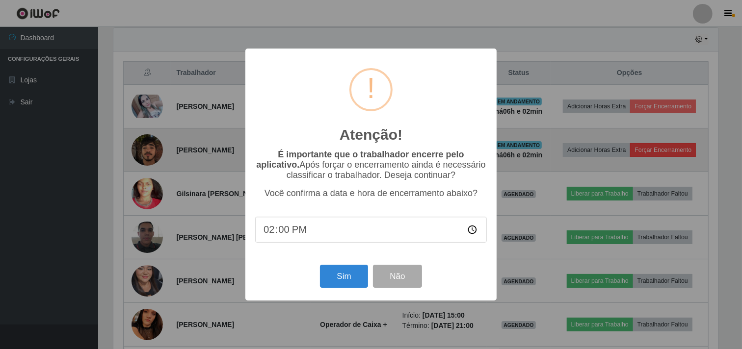
scroll to position [203, 607]
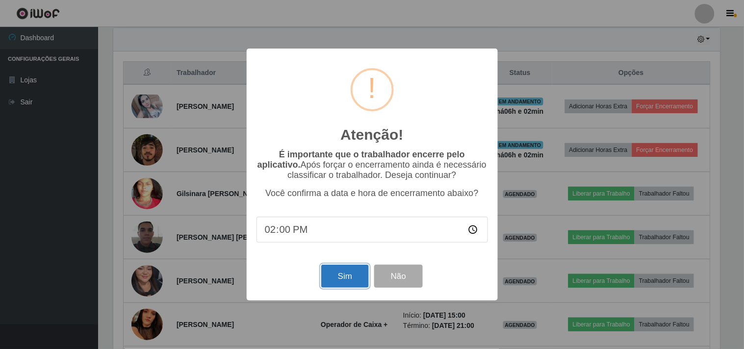
click at [347, 285] on button "Sim" at bounding box center [345, 276] width 48 height 23
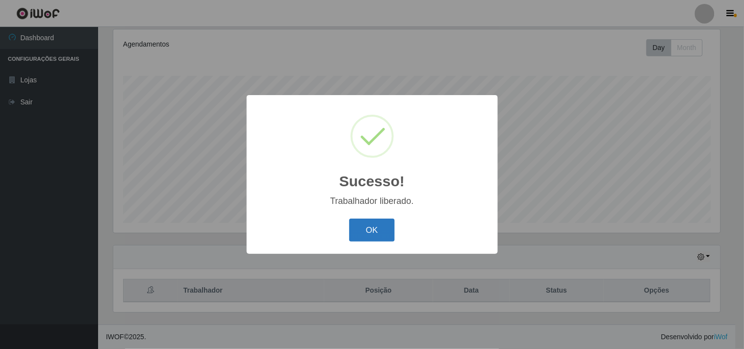
click at [374, 236] on button "OK" at bounding box center [372, 230] width 46 height 23
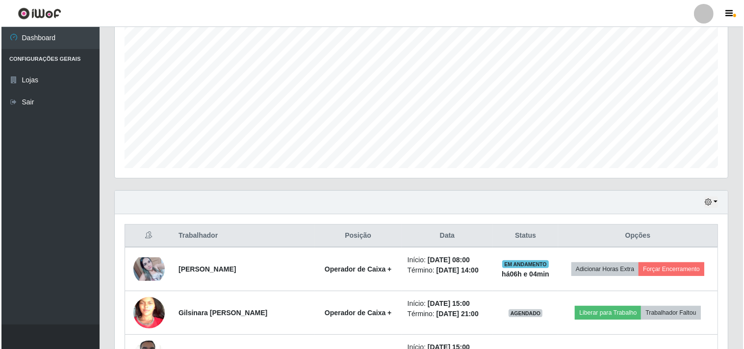
scroll to position [182, 0]
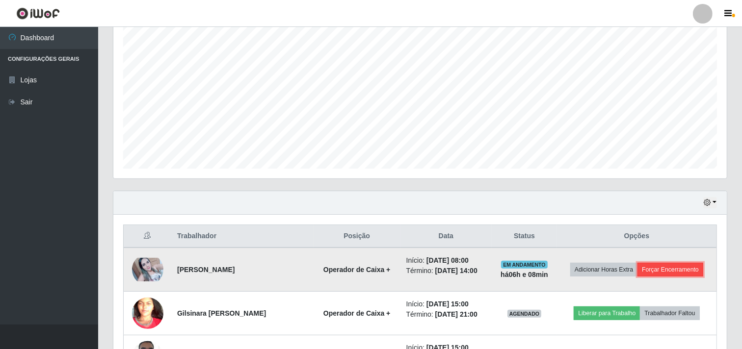
click at [653, 268] on button "Forçar Encerramento" at bounding box center [670, 270] width 66 height 14
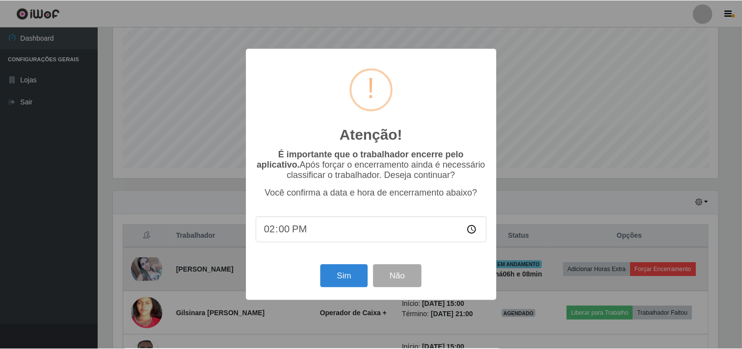
scroll to position [203, 607]
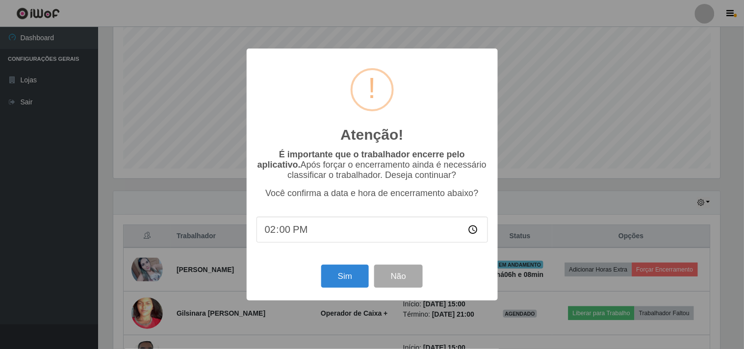
click at [291, 231] on input "14:00" at bounding box center [372, 230] width 231 height 26
click at [336, 278] on button "Sim" at bounding box center [345, 276] width 48 height 23
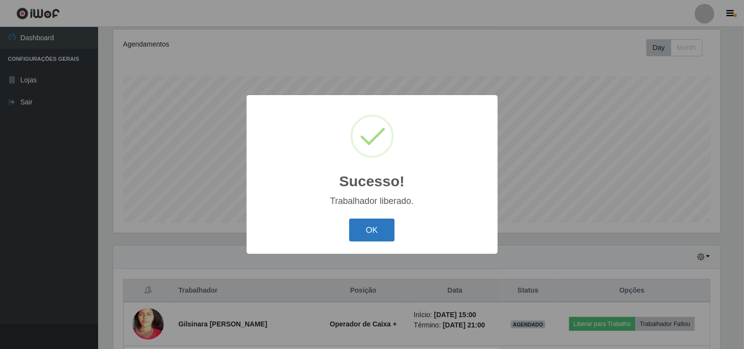
click at [375, 233] on button "OK" at bounding box center [372, 230] width 46 height 23
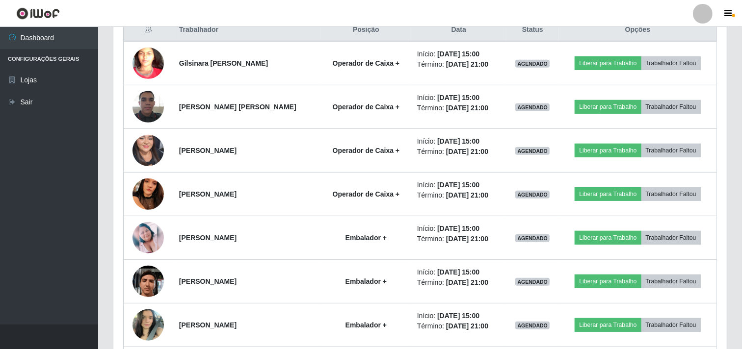
scroll to position [400, 0]
